Goal: Task Accomplishment & Management: Complete application form

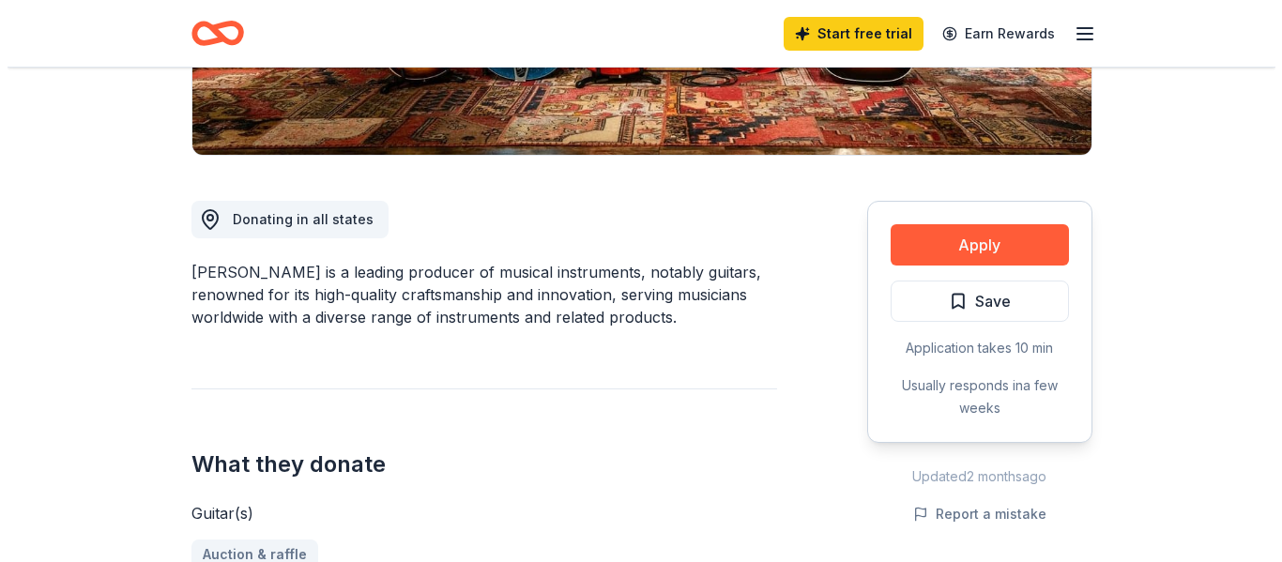
scroll to position [419, 0]
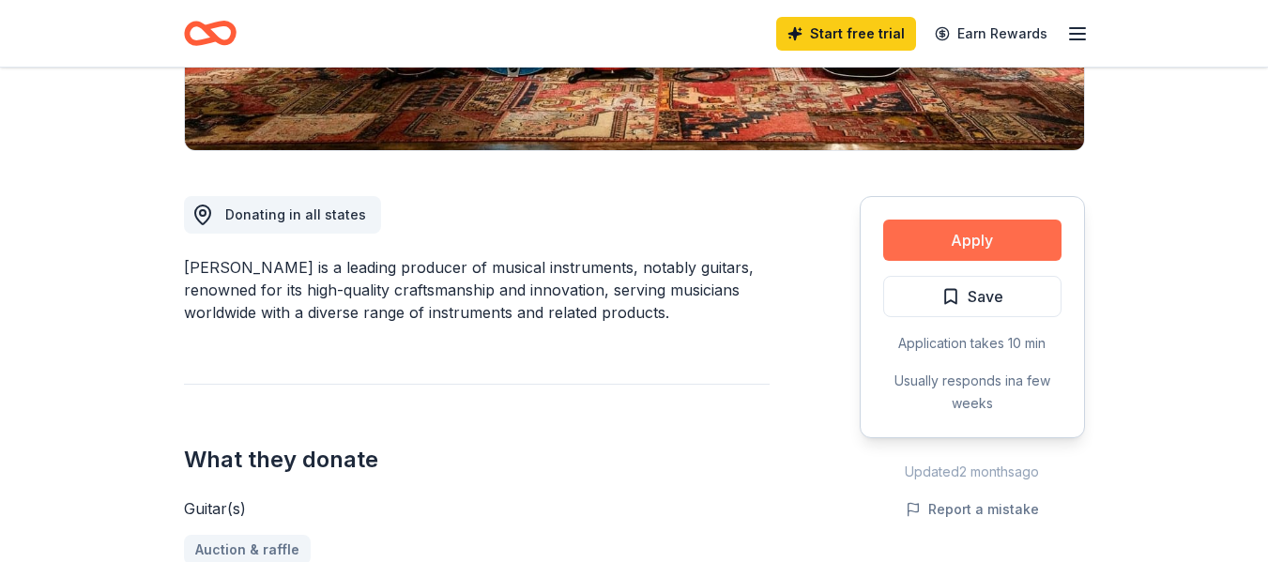
click at [970, 247] on button "Apply" at bounding box center [972, 240] width 178 height 41
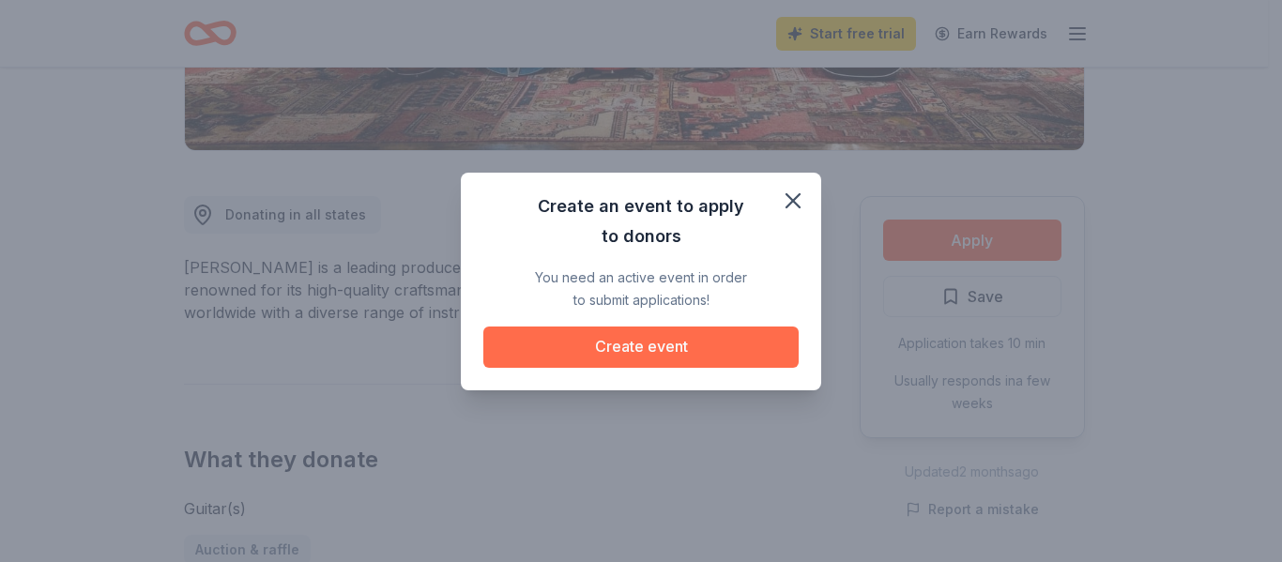
click at [722, 352] on button "Create event" at bounding box center [640, 347] width 315 height 41
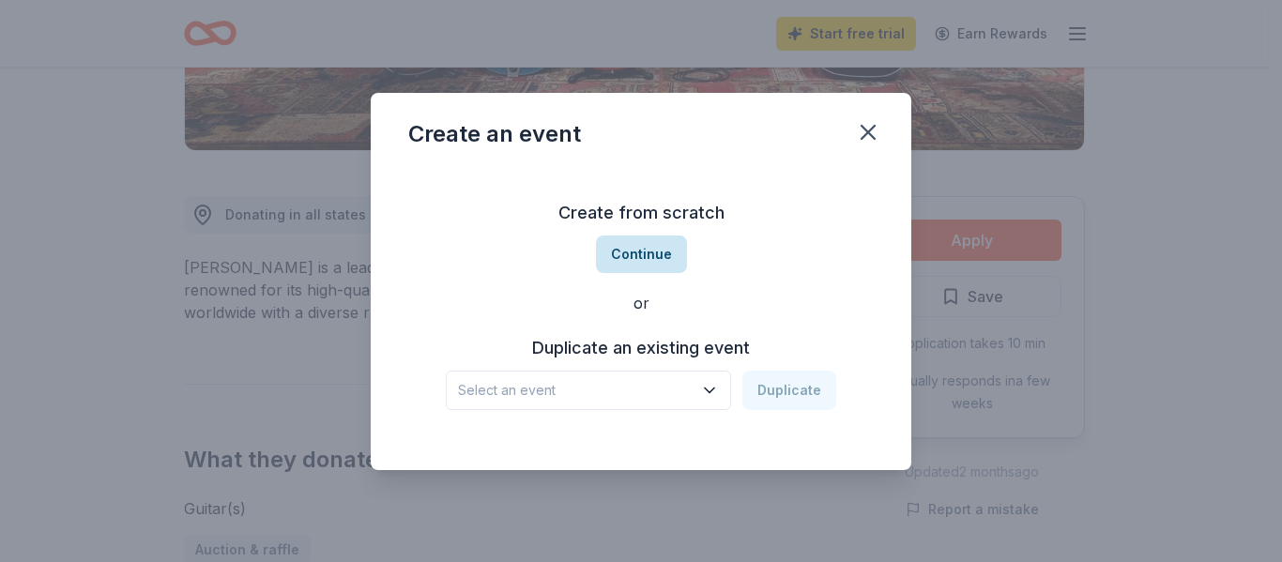
click at [642, 255] on button "Continue" at bounding box center [641, 255] width 91 height 38
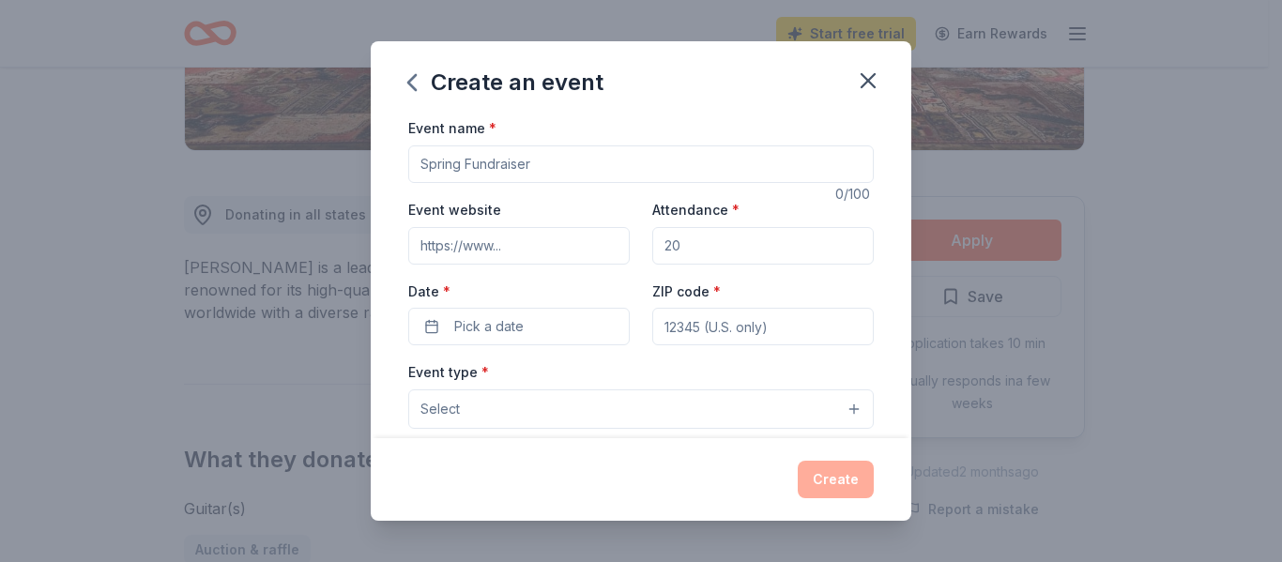
click at [448, 165] on input "Event name *" at bounding box center [640, 164] width 465 height 38
type input "fall fundraiser"
click at [679, 245] on input "Attendance *" at bounding box center [762, 246] width 221 height 38
type input "750"
click at [684, 327] on input "ZIP code *" at bounding box center [762, 327] width 221 height 38
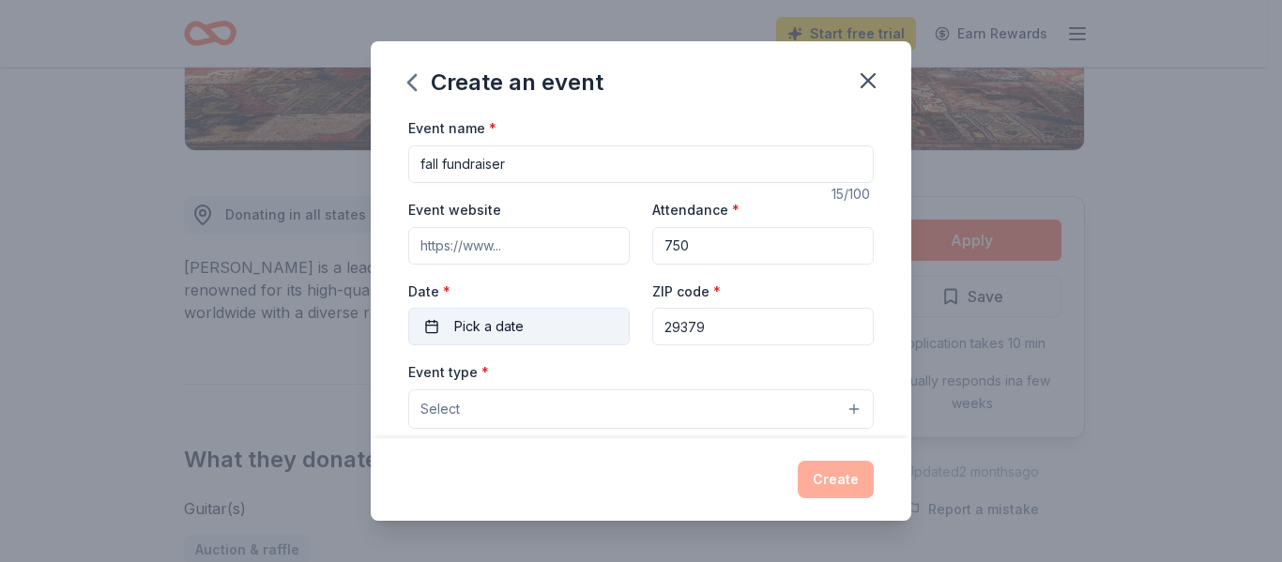
type input "29379"
click at [535, 322] on button "Pick a date" at bounding box center [518, 327] width 221 height 38
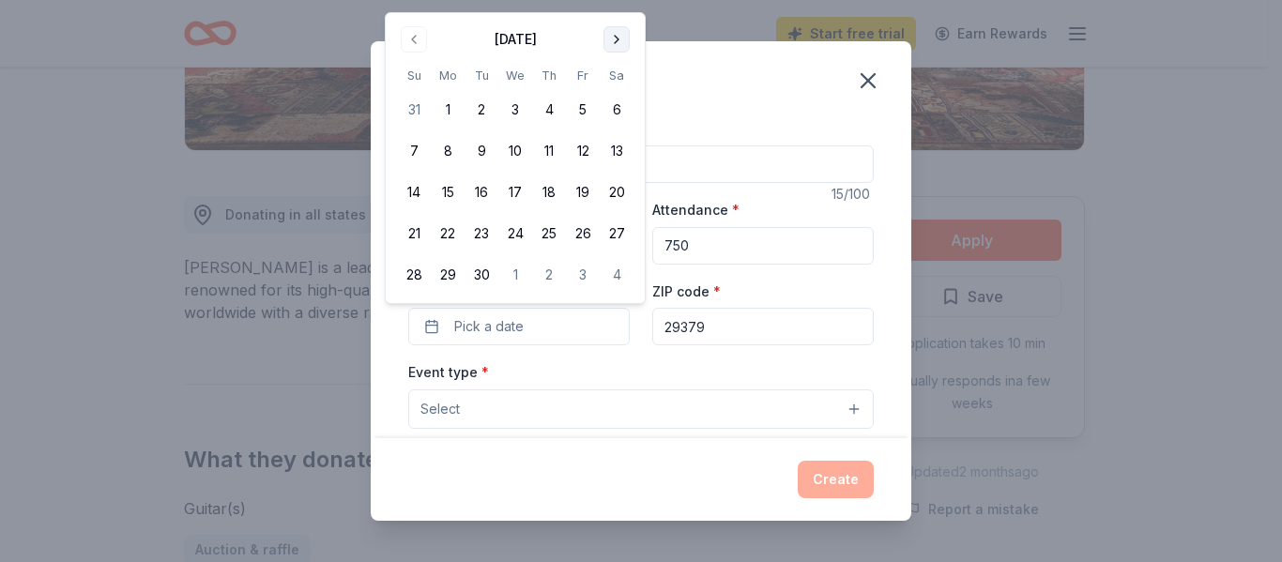
click at [616, 40] on button "Go to next month" at bounding box center [616, 39] width 26 height 26
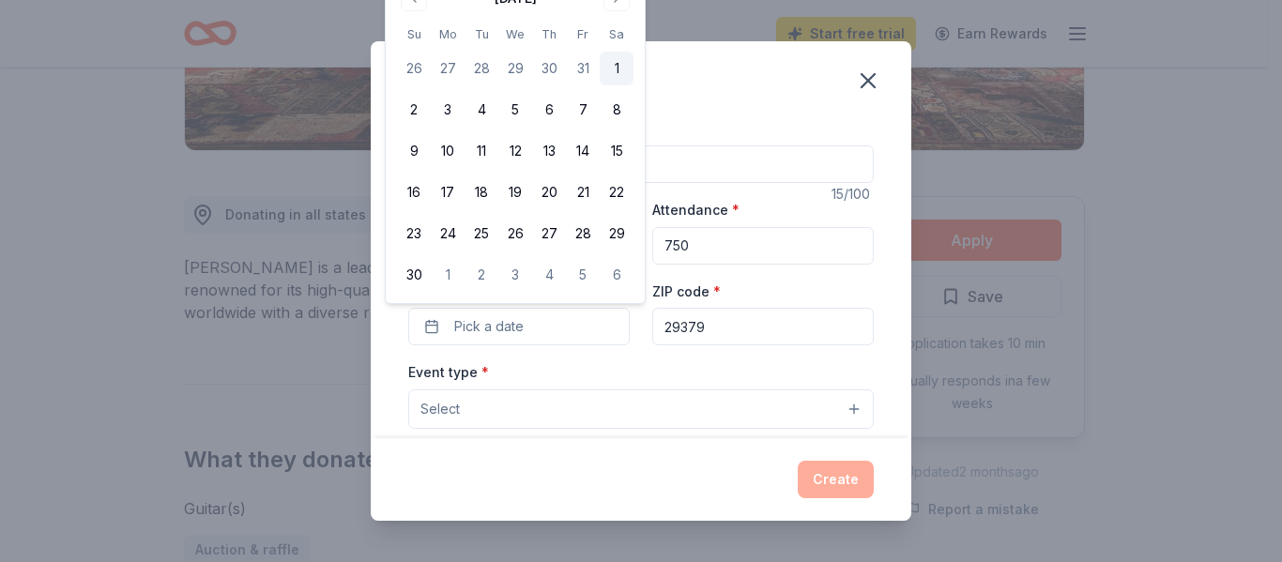
click at [616, 67] on button "1" at bounding box center [617, 69] width 34 height 34
click at [448, 414] on span "Select" at bounding box center [439, 409] width 39 height 23
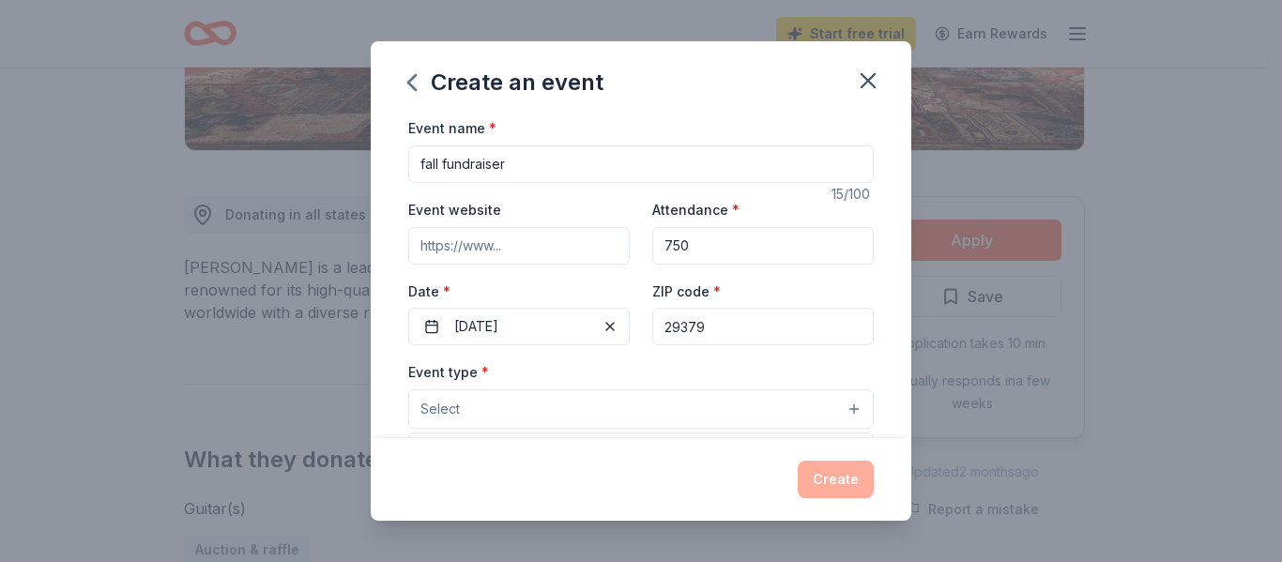
click at [454, 401] on span "Select" at bounding box center [439, 409] width 39 height 23
click at [840, 408] on button "Select" at bounding box center [640, 408] width 465 height 39
click at [843, 404] on button "Select" at bounding box center [640, 408] width 465 height 39
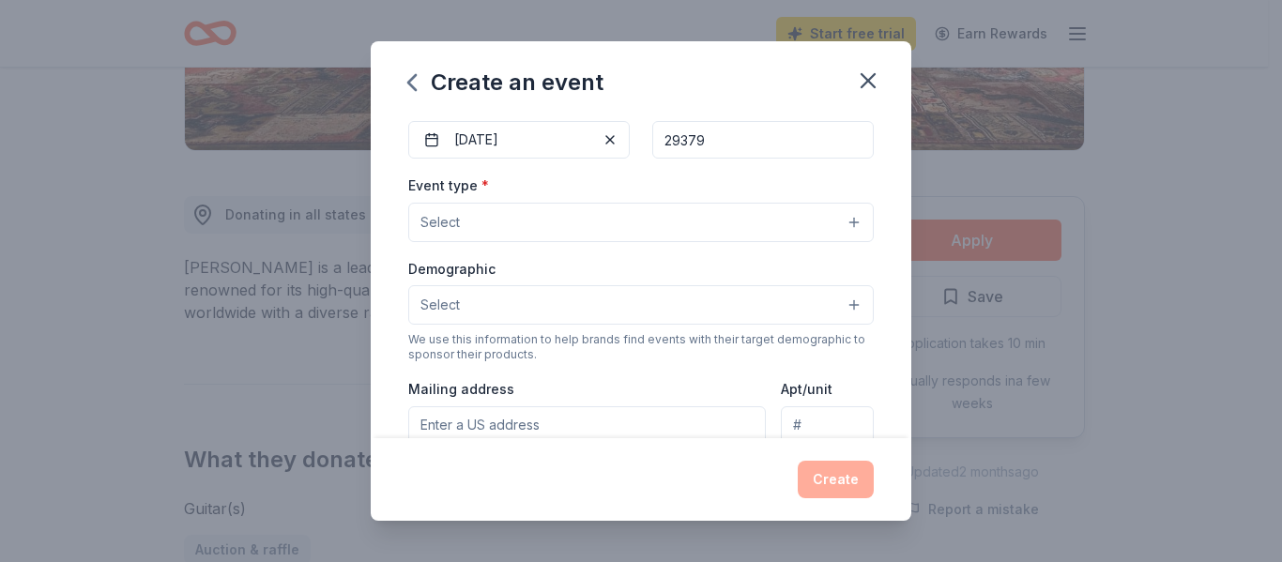
scroll to position [192, 0]
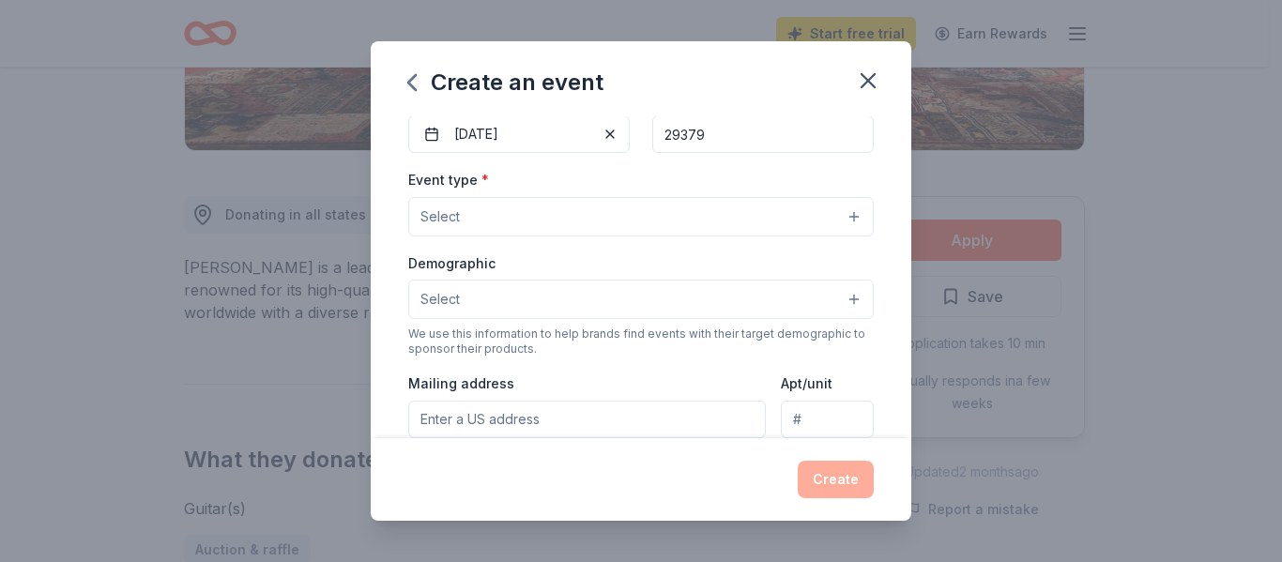
click at [838, 209] on button "Select" at bounding box center [640, 216] width 465 height 39
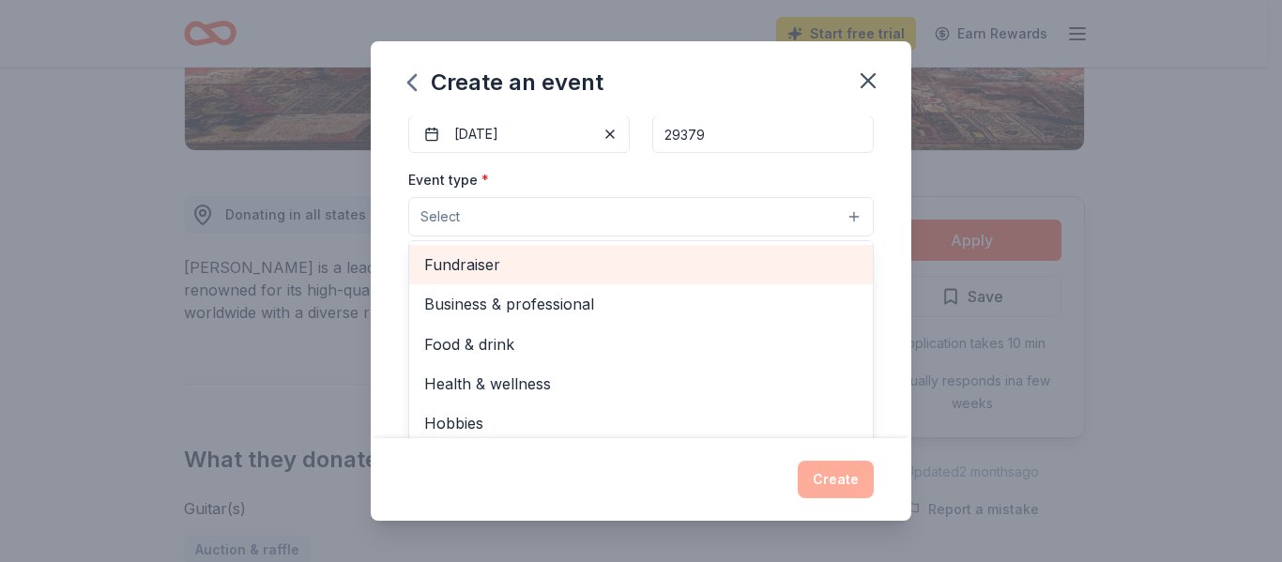
click at [484, 272] on span "Fundraiser" at bounding box center [640, 264] width 433 height 24
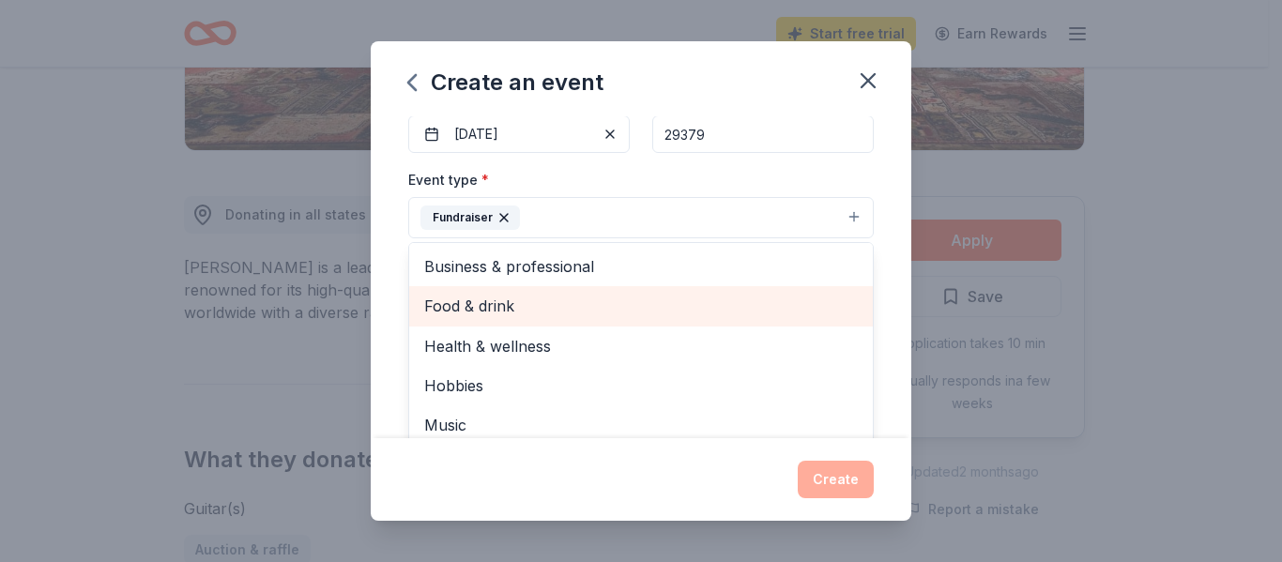
click at [485, 300] on span "Food & drink" at bounding box center [640, 306] width 433 height 24
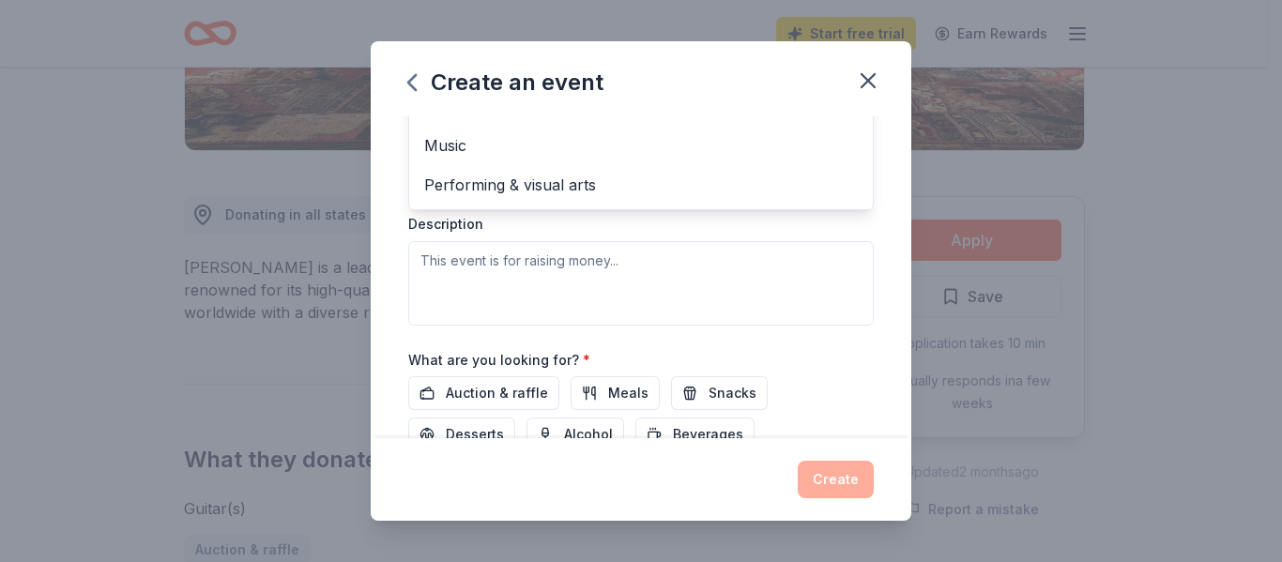
scroll to position [456, 0]
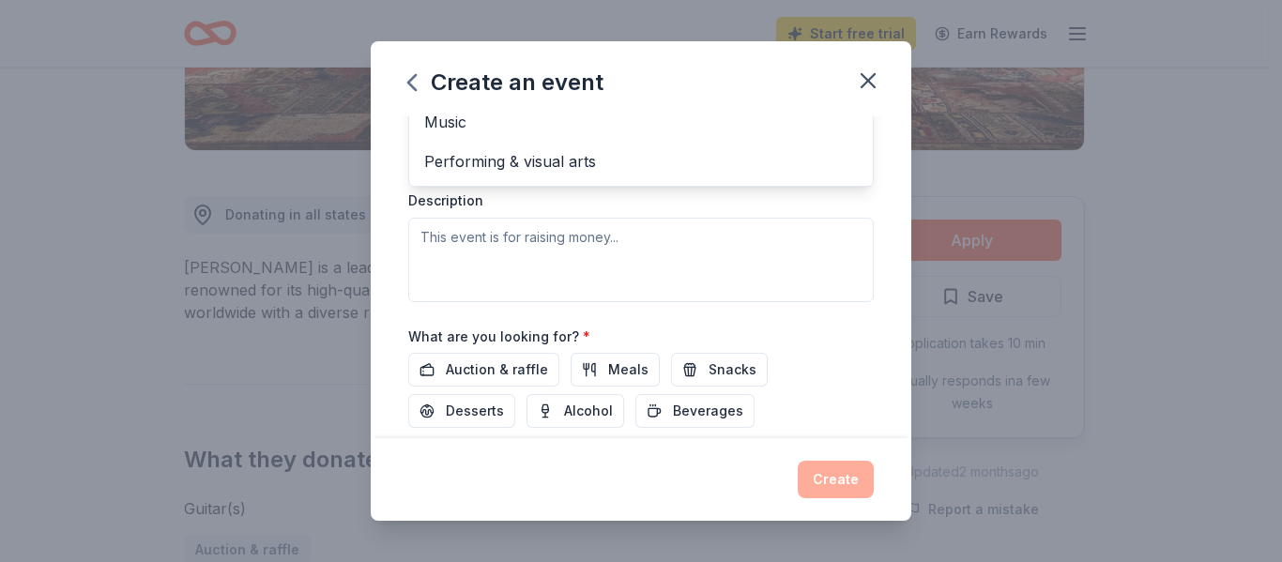
click at [944, 325] on div "Create an event Event name * fall fundraiser 15 /100 Event website Attendance *…" at bounding box center [641, 281] width 1282 height 562
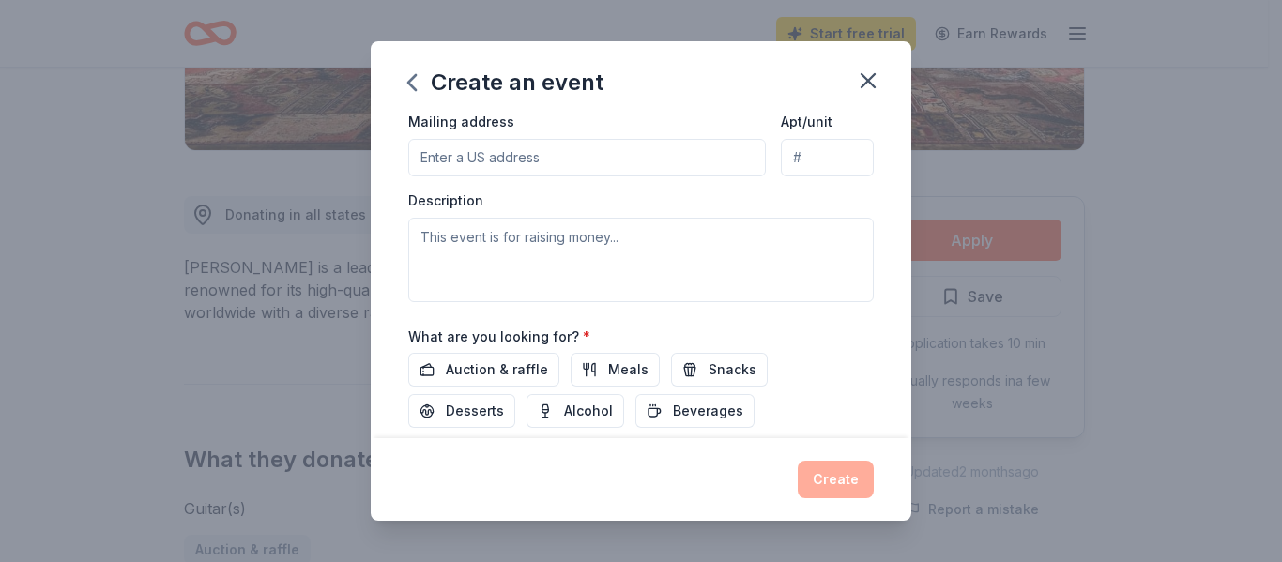
scroll to position [132, 0]
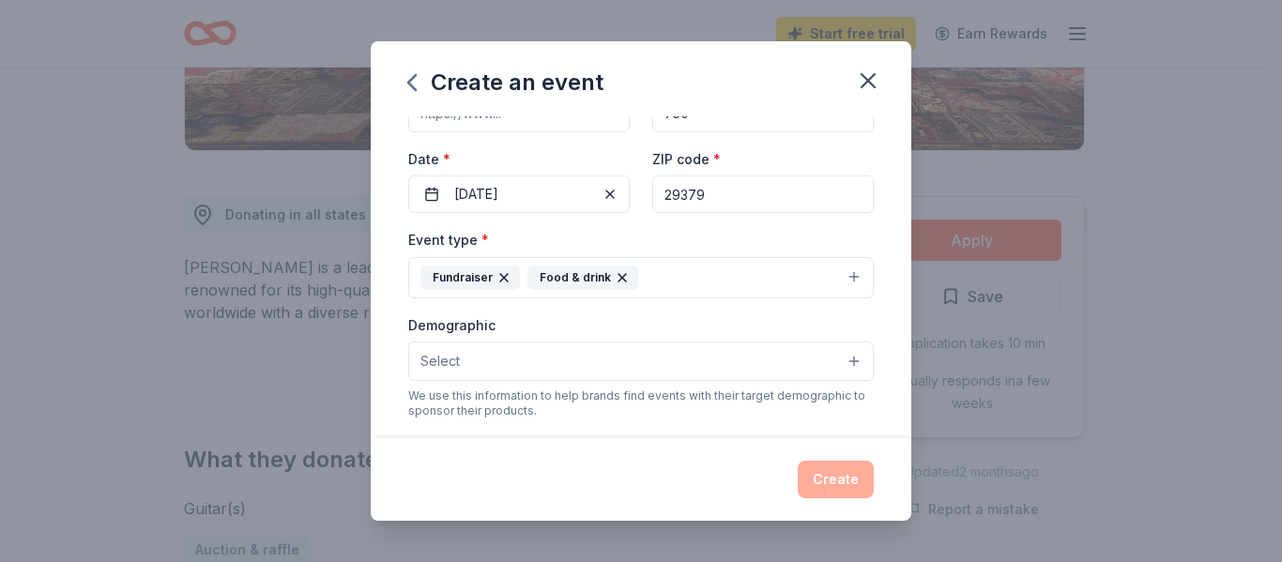
click at [944, 325] on div "Create an event Event name * fall fundraiser 15 /100 Event website Attendance *…" at bounding box center [641, 281] width 1282 height 562
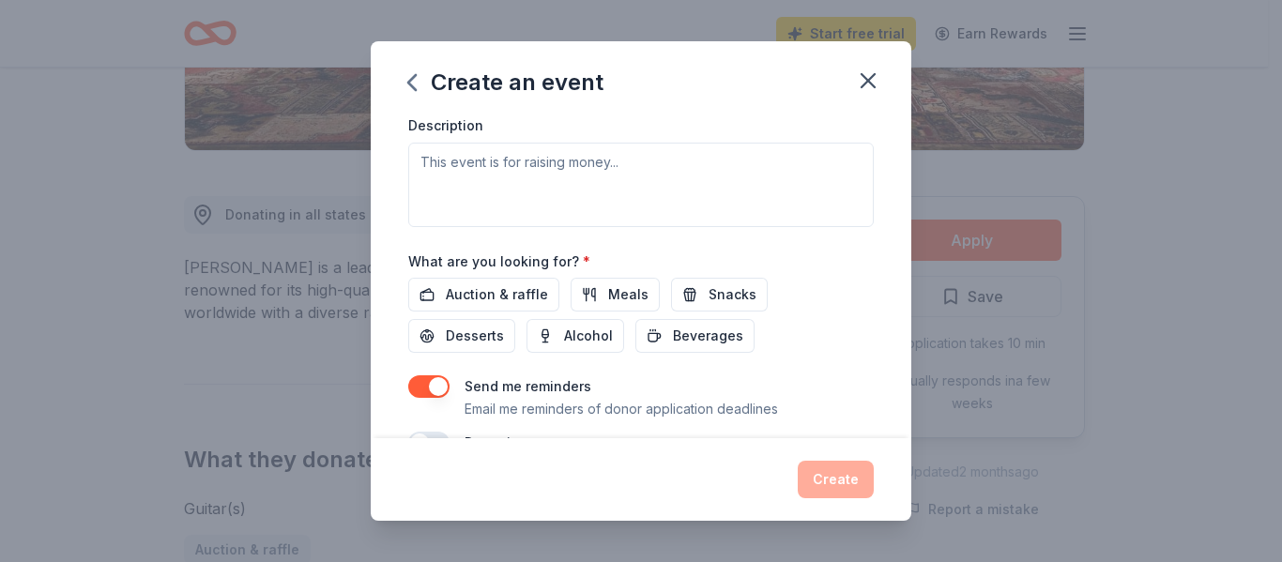
scroll to position [546, 0]
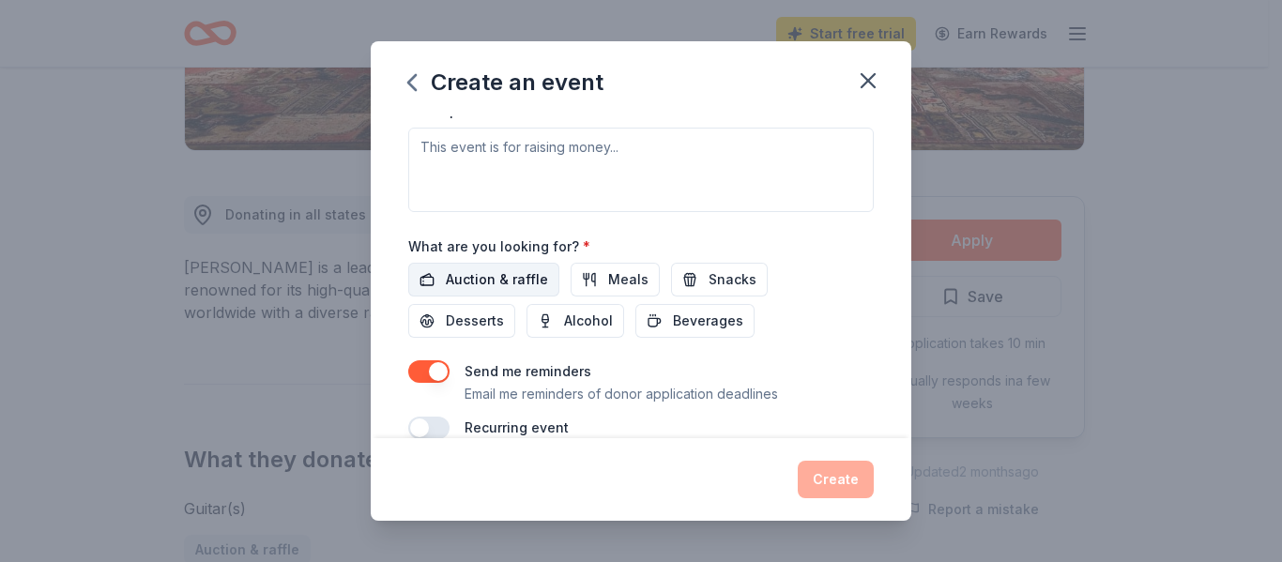
click at [498, 279] on span "Auction & raffle" at bounding box center [497, 279] width 102 height 23
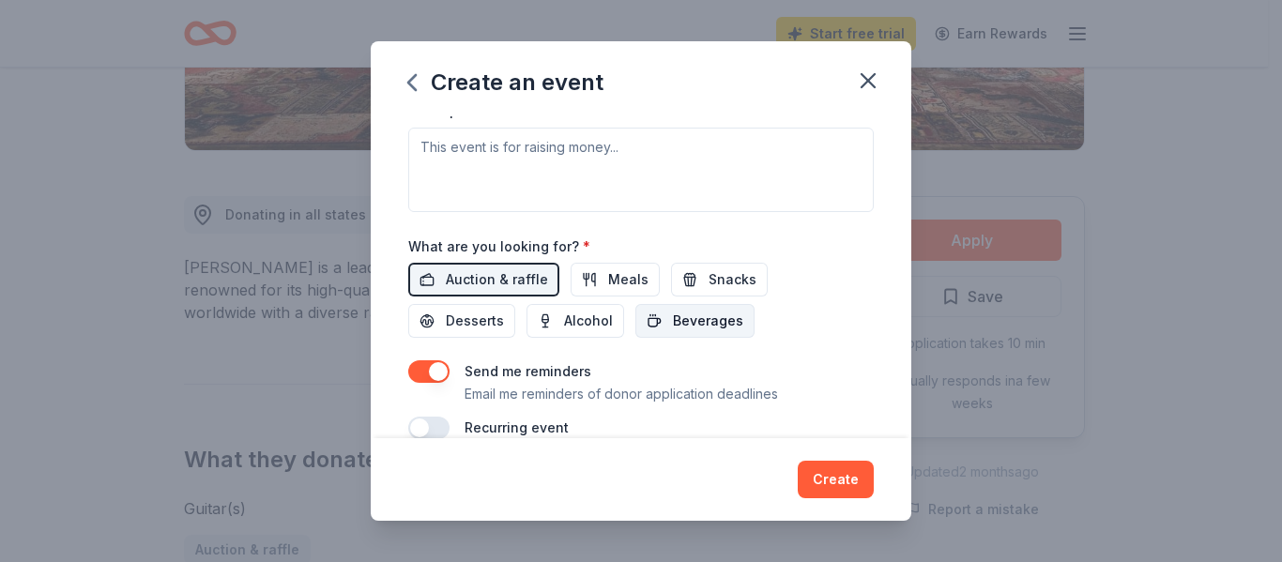
click at [691, 322] on span "Beverages" at bounding box center [708, 321] width 70 height 23
click at [621, 281] on span "Meals" at bounding box center [628, 279] width 40 height 23
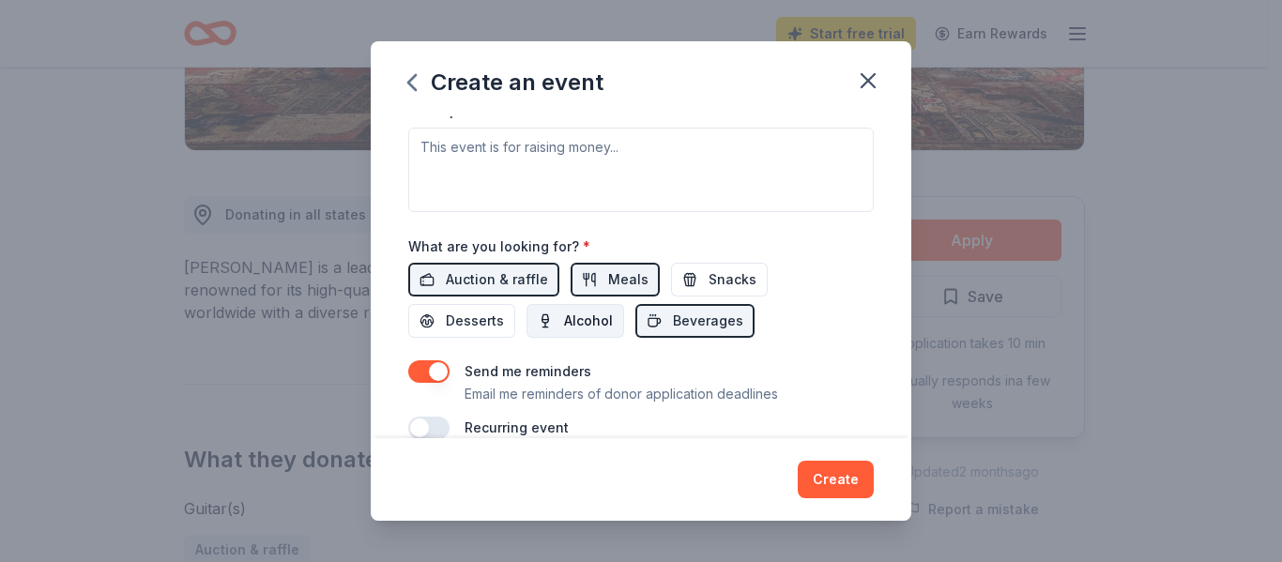
click at [593, 320] on span "Alcohol" at bounding box center [588, 321] width 49 height 23
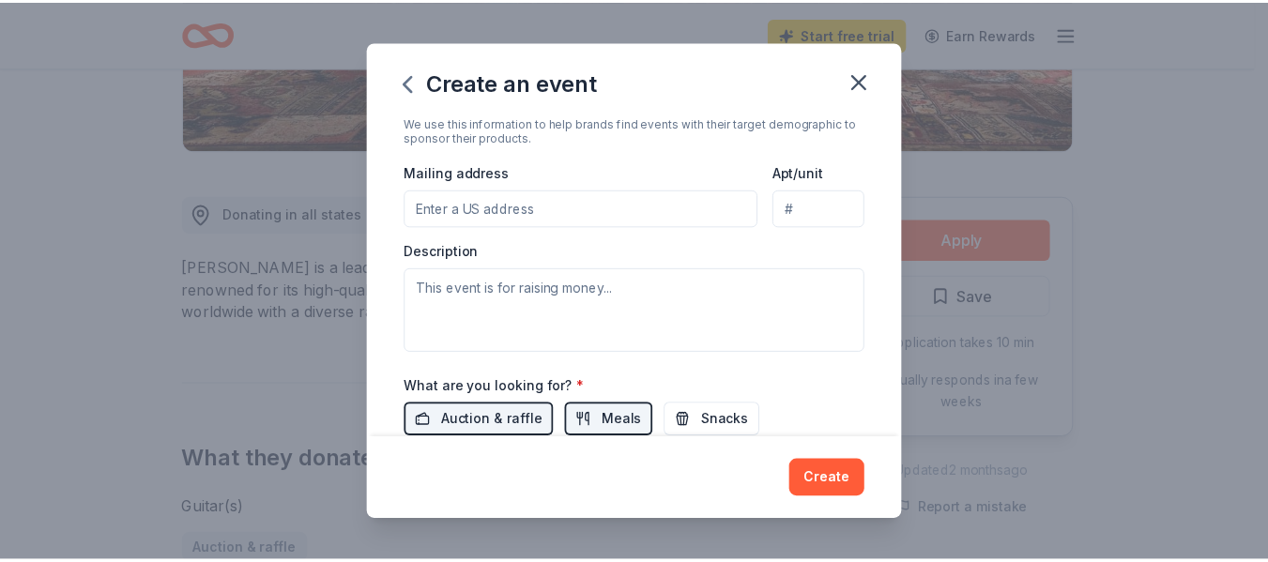
scroll to position [403, 0]
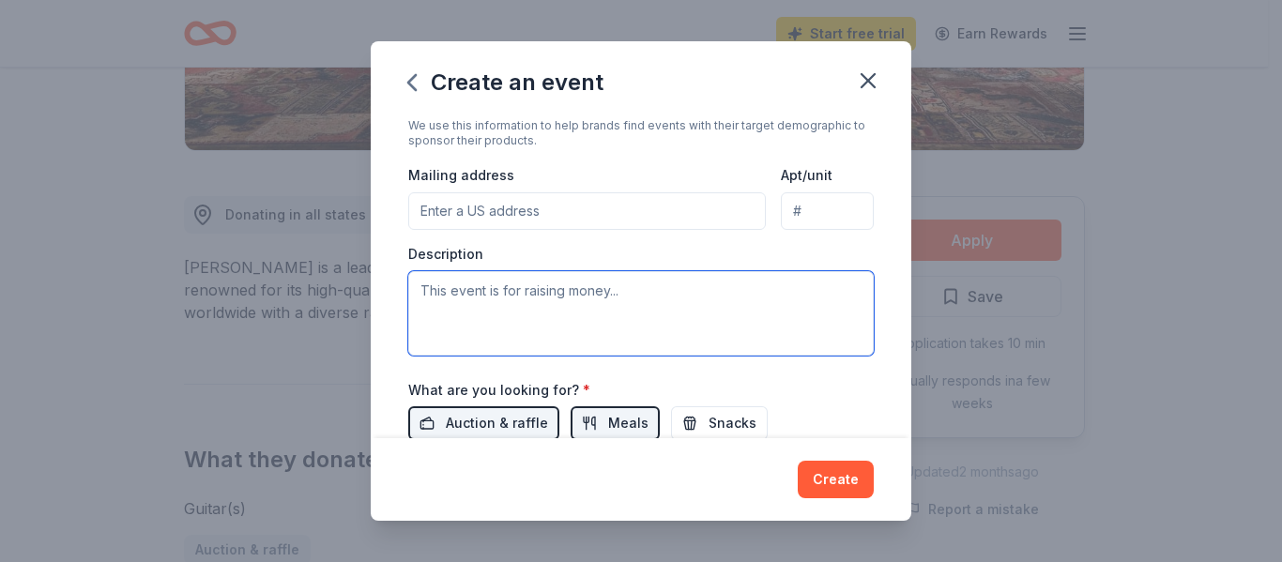
click at [489, 296] on textarea at bounding box center [640, 313] width 465 height 84
type textarea "annual fundraiser gala"
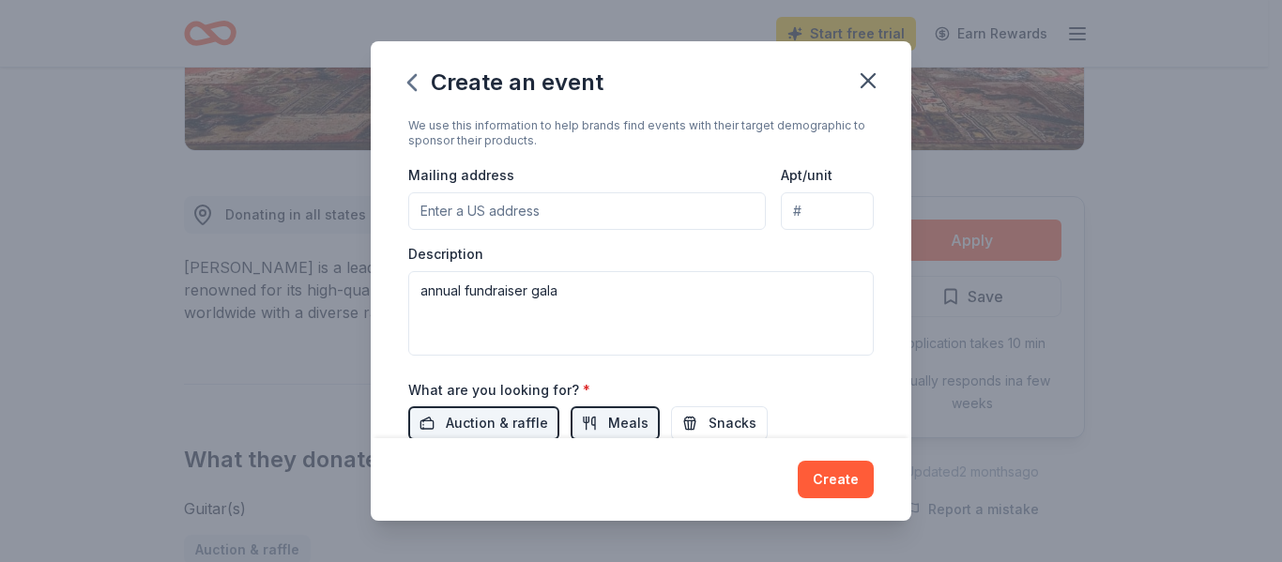
click at [494, 206] on input "Mailing address" at bounding box center [586, 211] width 357 height 38
type input "[STREET_ADDRESS]"
click at [844, 480] on button "Create" at bounding box center [836, 480] width 76 height 38
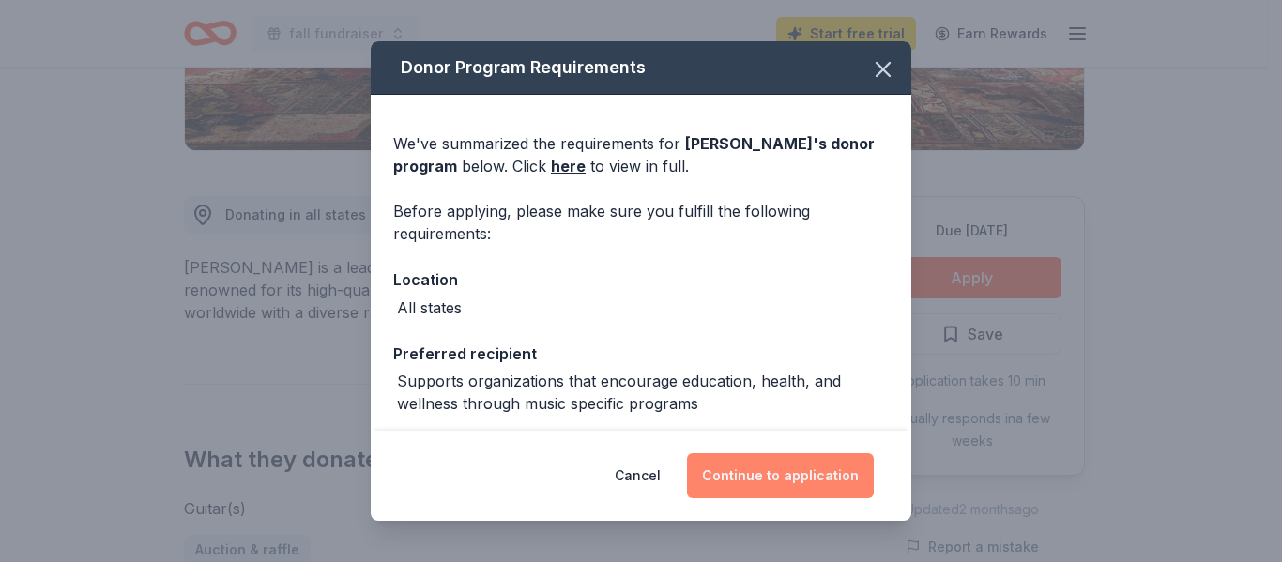
click at [815, 471] on button "Continue to application" at bounding box center [780, 475] width 187 height 45
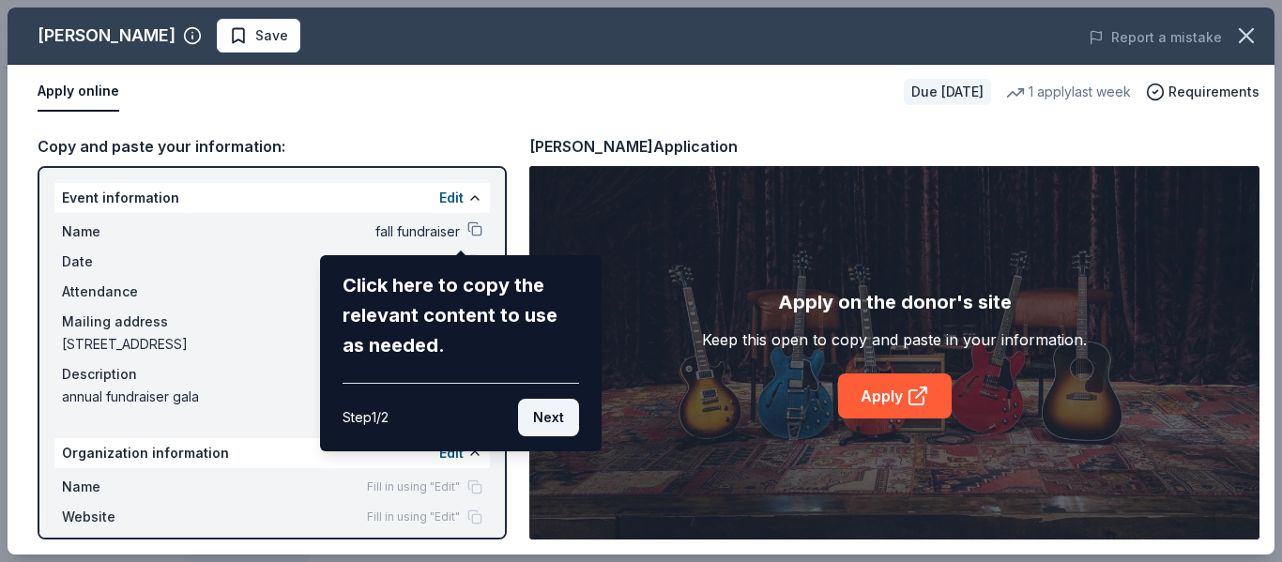
click at [570, 403] on button "Next" at bounding box center [548, 418] width 61 height 38
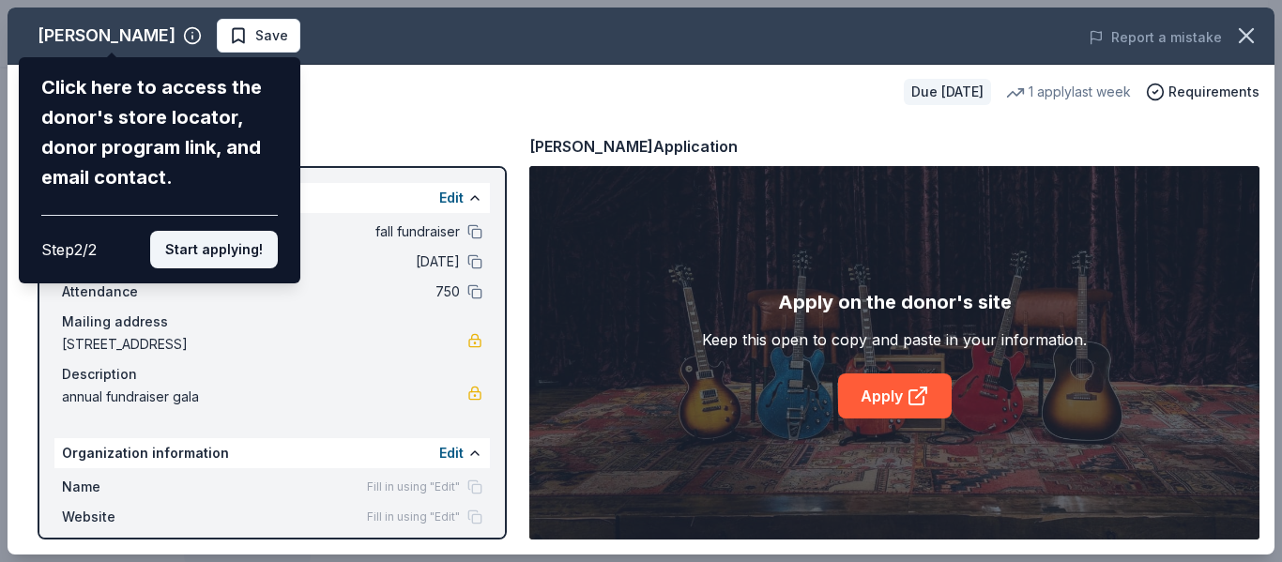
click at [255, 240] on button "Start applying!" at bounding box center [214, 250] width 128 height 38
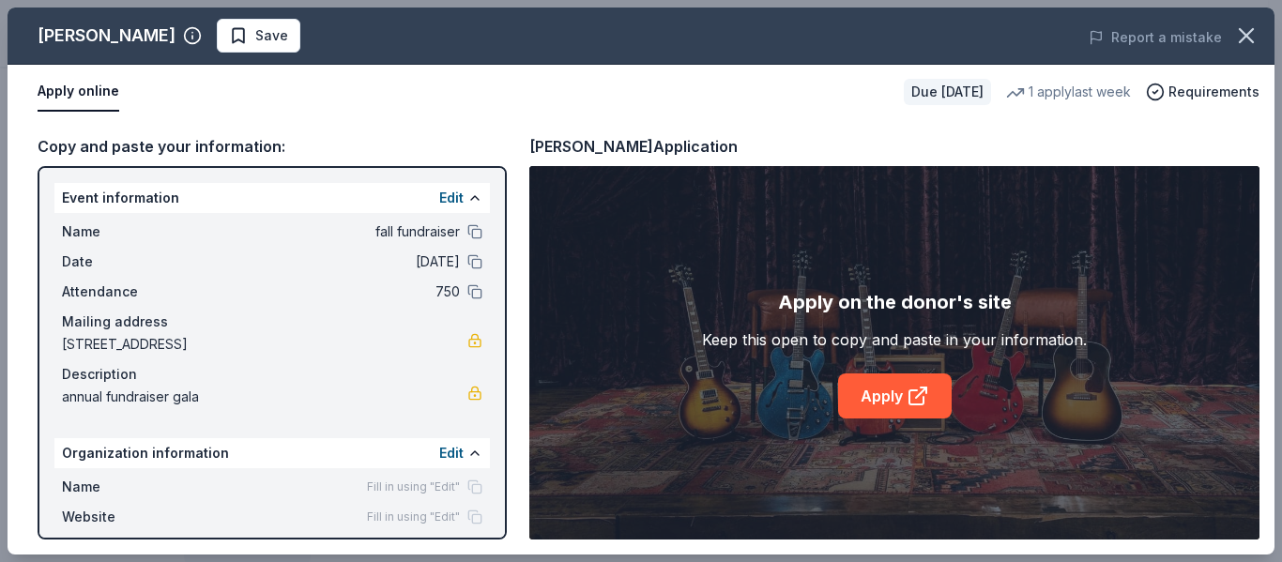
click at [896, 400] on link "Apply" at bounding box center [895, 395] width 114 height 45
click at [900, 413] on link "Apply" at bounding box center [895, 395] width 114 height 45
